Goal: Navigation & Orientation: Find specific page/section

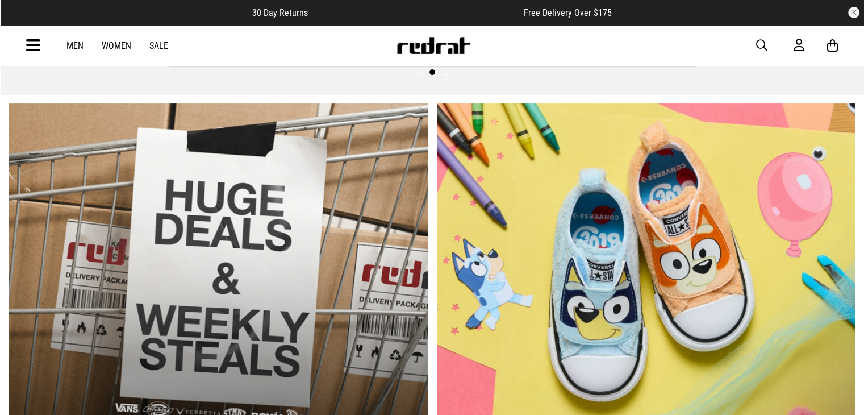
scroll to position [379, 0]
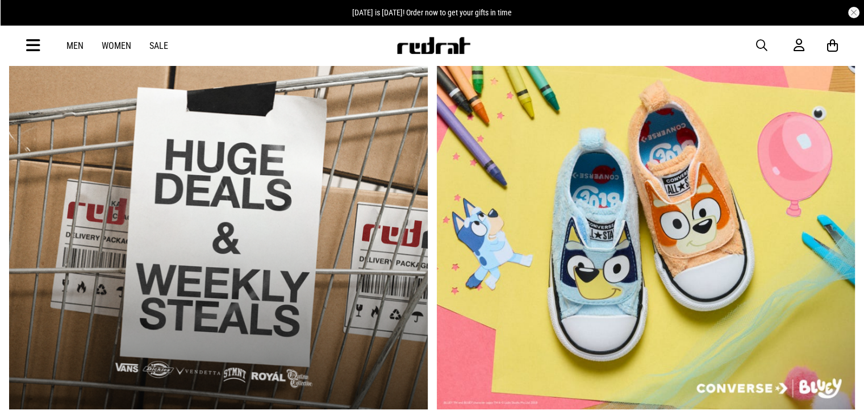
click at [274, 165] on link "1 / 2" at bounding box center [218, 236] width 419 height 346
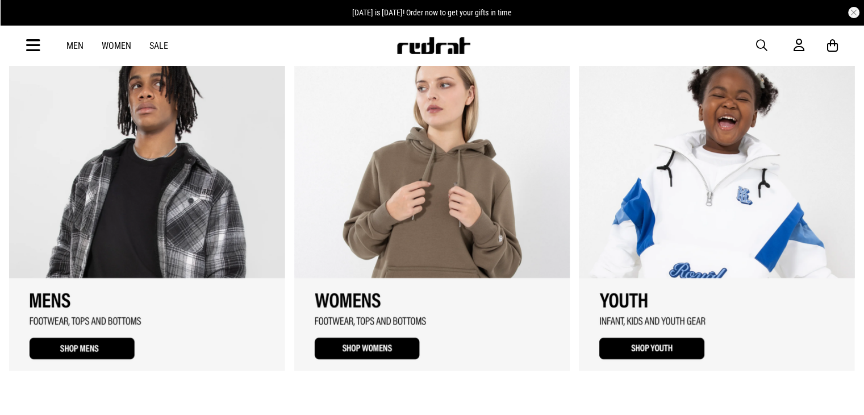
scroll to position [775, 0]
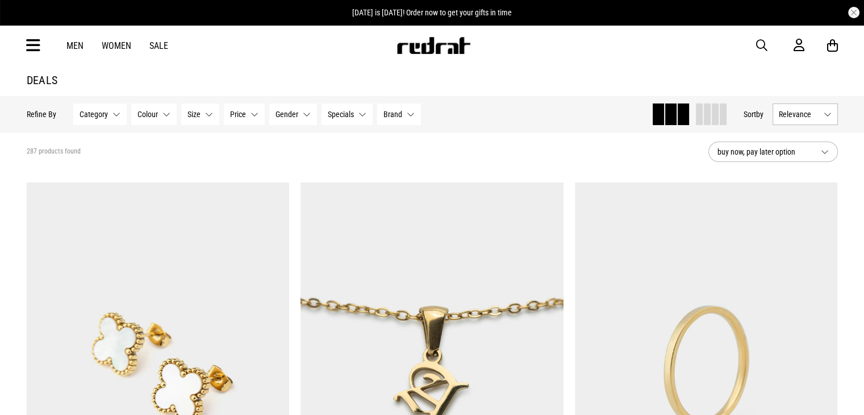
scroll to position [291, 0]
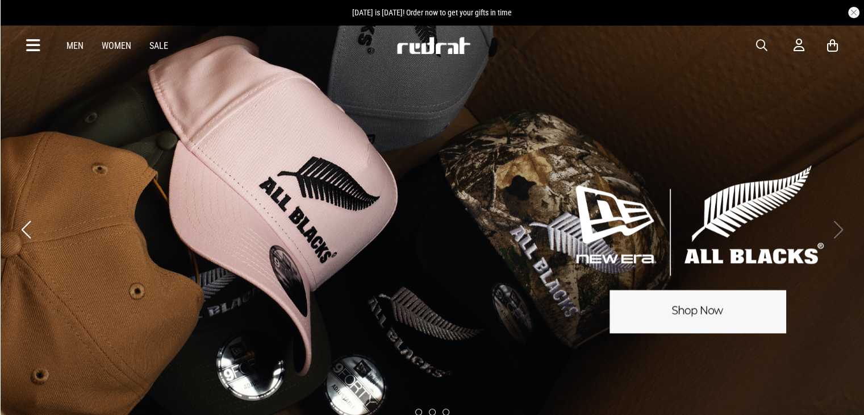
click at [850, 16] on button "button" at bounding box center [853, 12] width 11 height 11
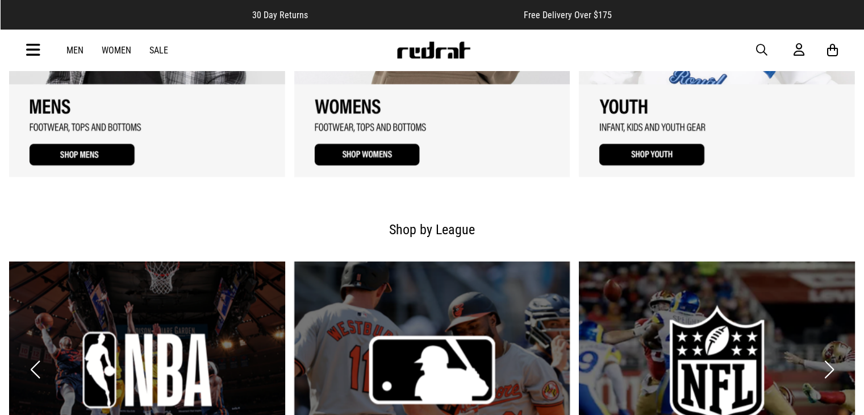
scroll to position [975, 0]
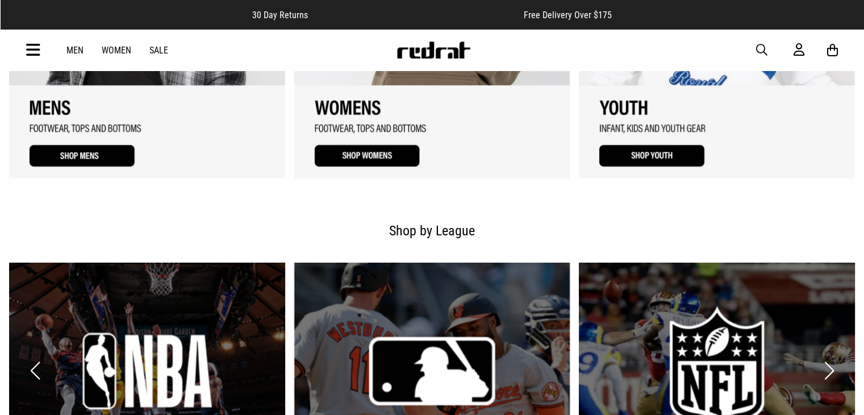
click at [379, 157] on link "2 / 3" at bounding box center [432, 16] width 276 height 323
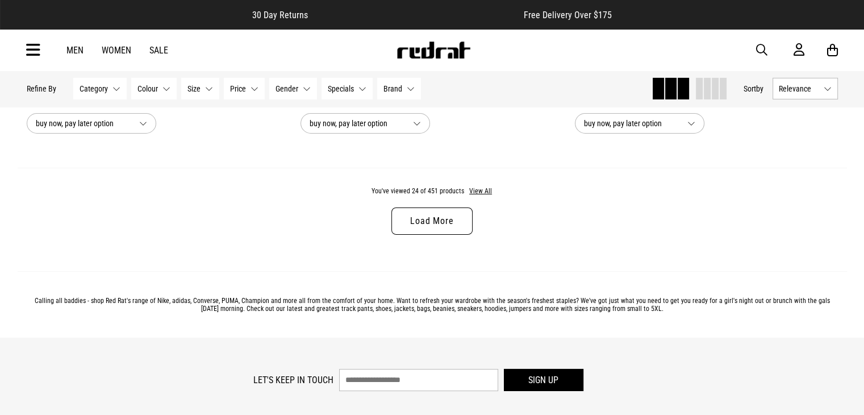
scroll to position [3692, 0]
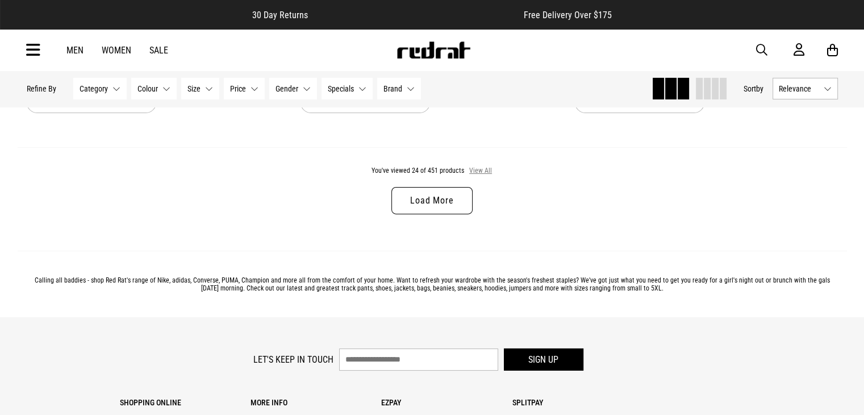
click at [470, 171] on button "View All" at bounding box center [481, 171] width 24 height 10
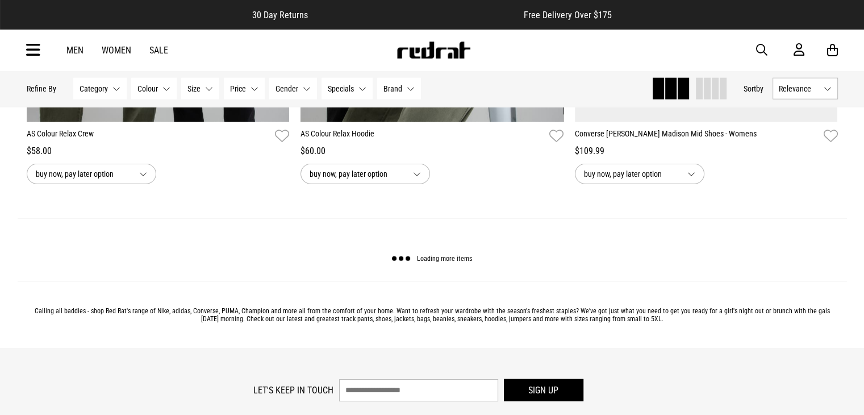
scroll to position [7271, 0]
